Goal: Transaction & Acquisition: Purchase product/service

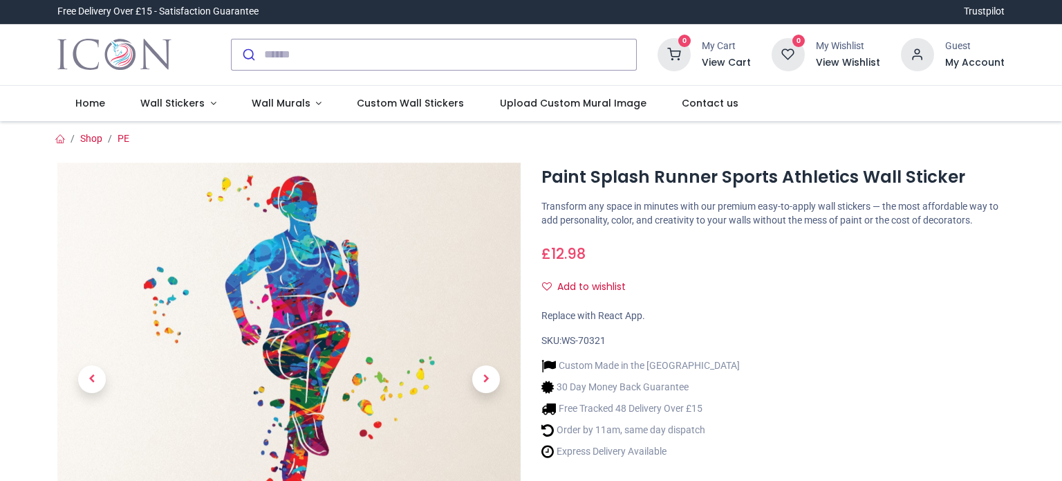
scroll to position [88, 0]
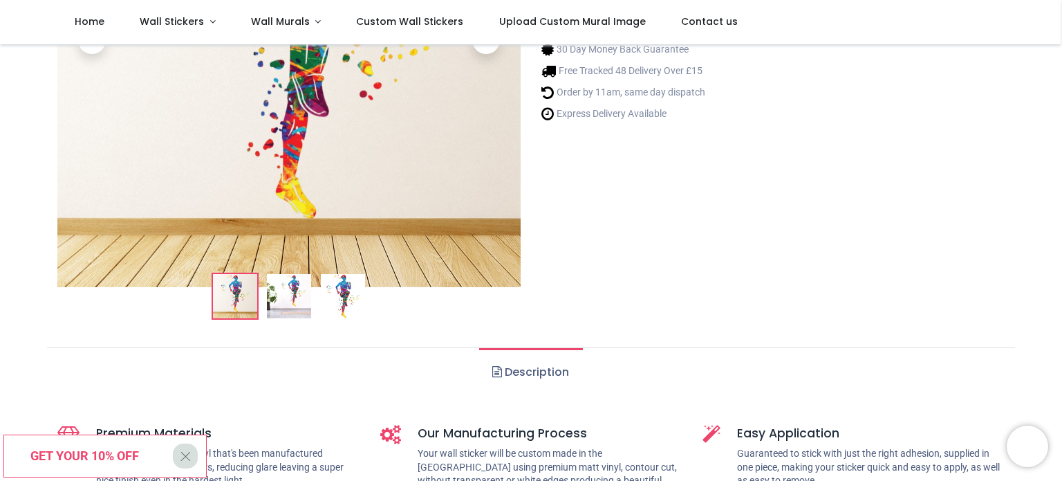
scroll to position [266, 0]
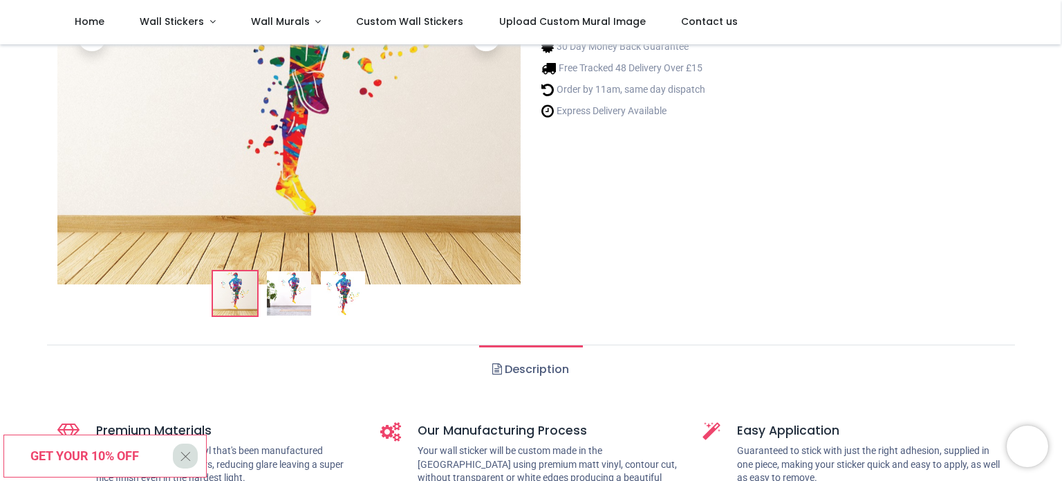
click at [295, 300] on img at bounding box center [289, 293] width 44 height 44
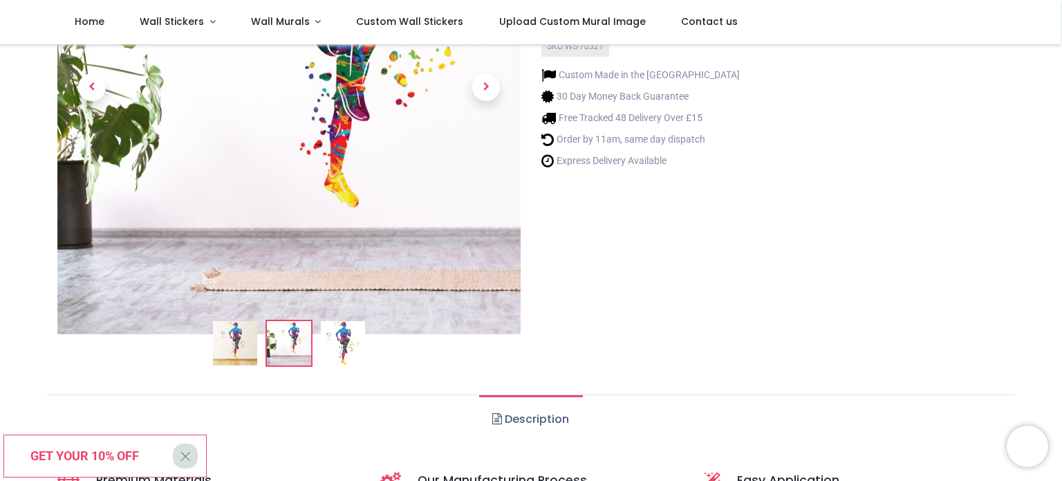
scroll to position [217, 0]
click at [337, 335] on img at bounding box center [343, 342] width 44 height 44
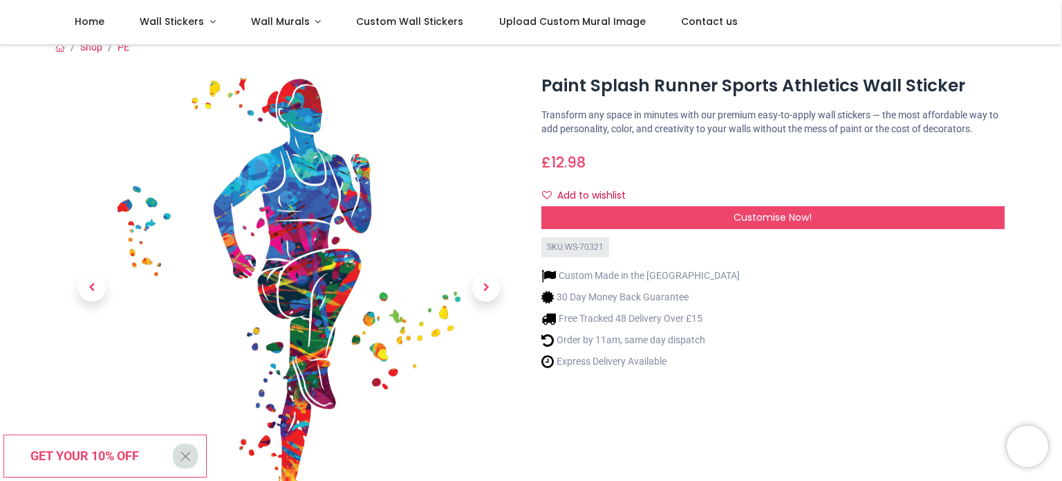
scroll to position [16, 0]
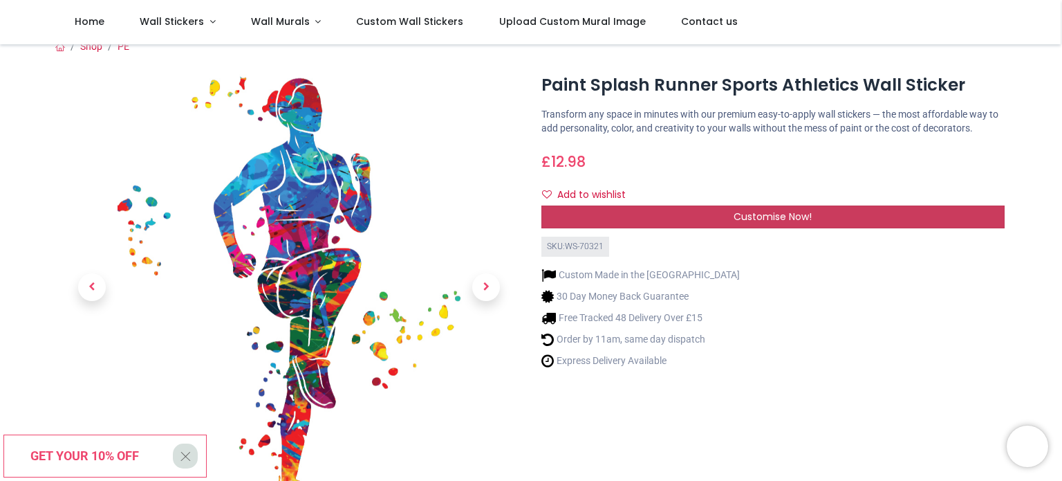
click at [785, 218] on span "Customise Now!" at bounding box center [773, 217] width 78 height 14
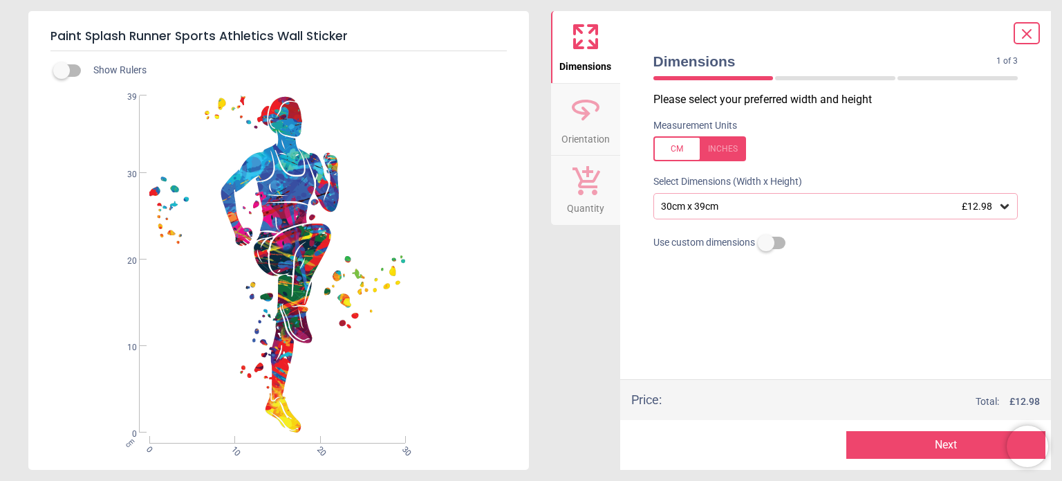
click at [1006, 208] on icon at bounding box center [1005, 206] width 8 height 5
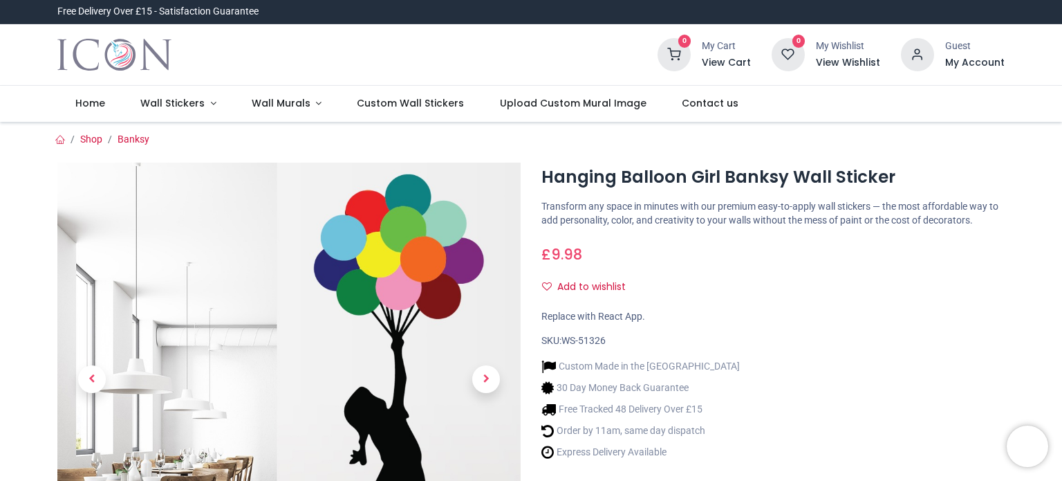
scroll to position [190, 0]
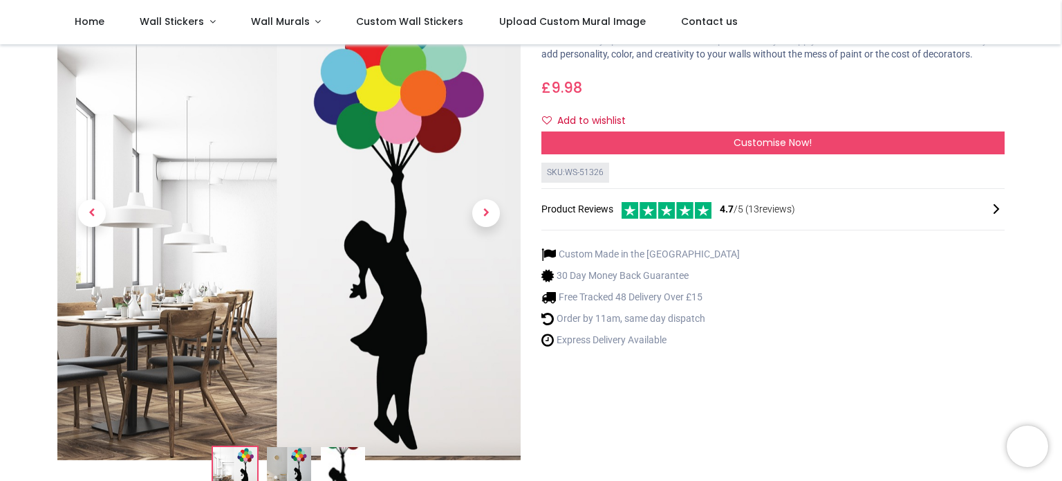
scroll to position [37, 0]
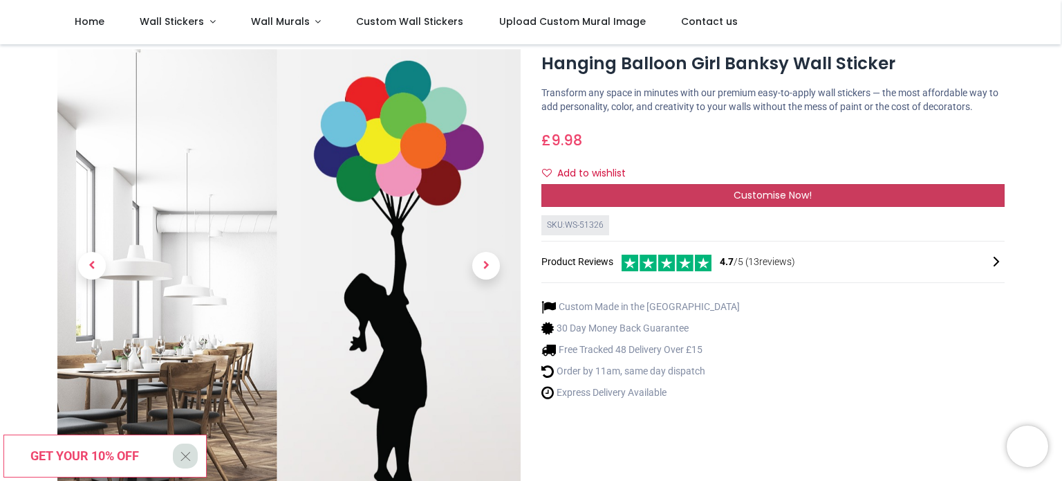
click at [798, 195] on span "Customise Now!" at bounding box center [773, 195] width 78 height 14
